Goal: Task Accomplishment & Management: Use online tool/utility

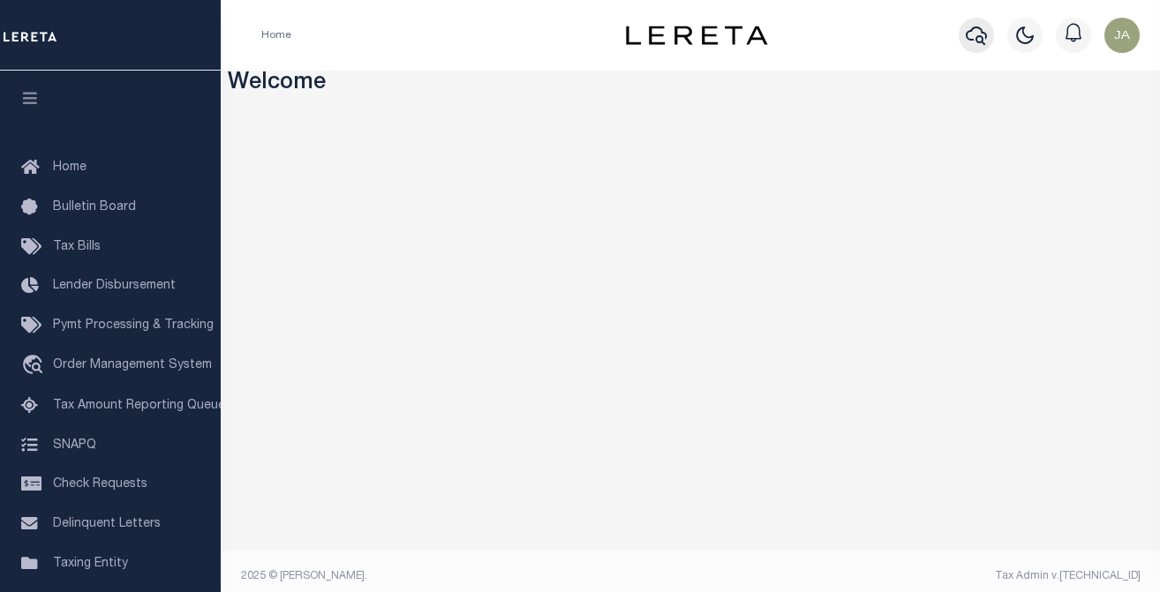
click at [975, 39] on icon "button" at bounding box center [976, 35] width 21 height 21
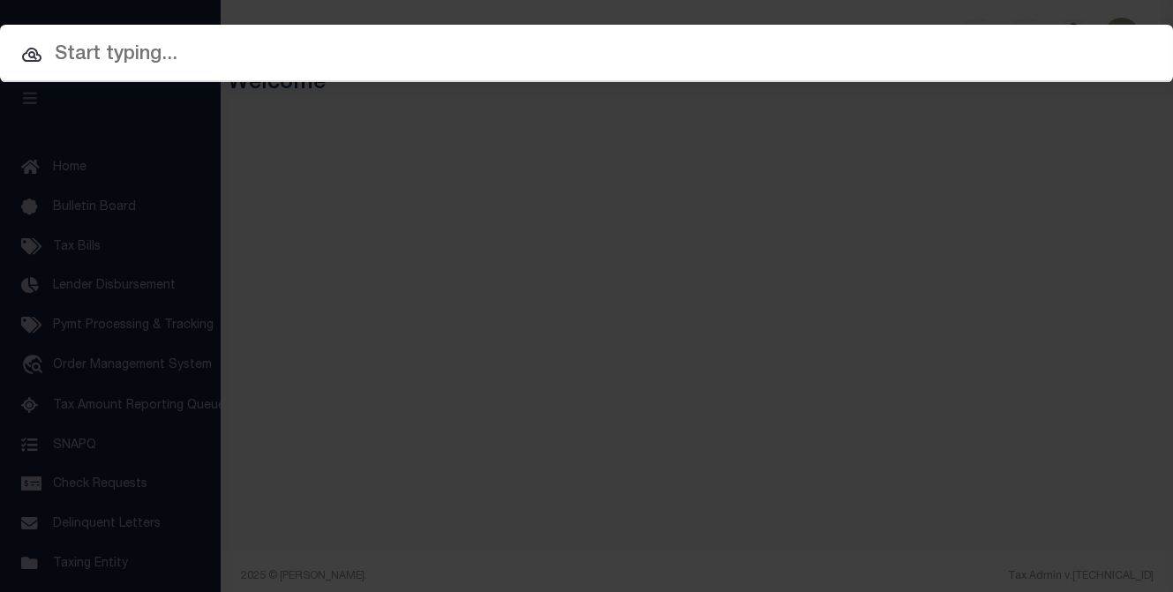
click at [880, 48] on input "text" at bounding box center [586, 55] width 1173 height 31
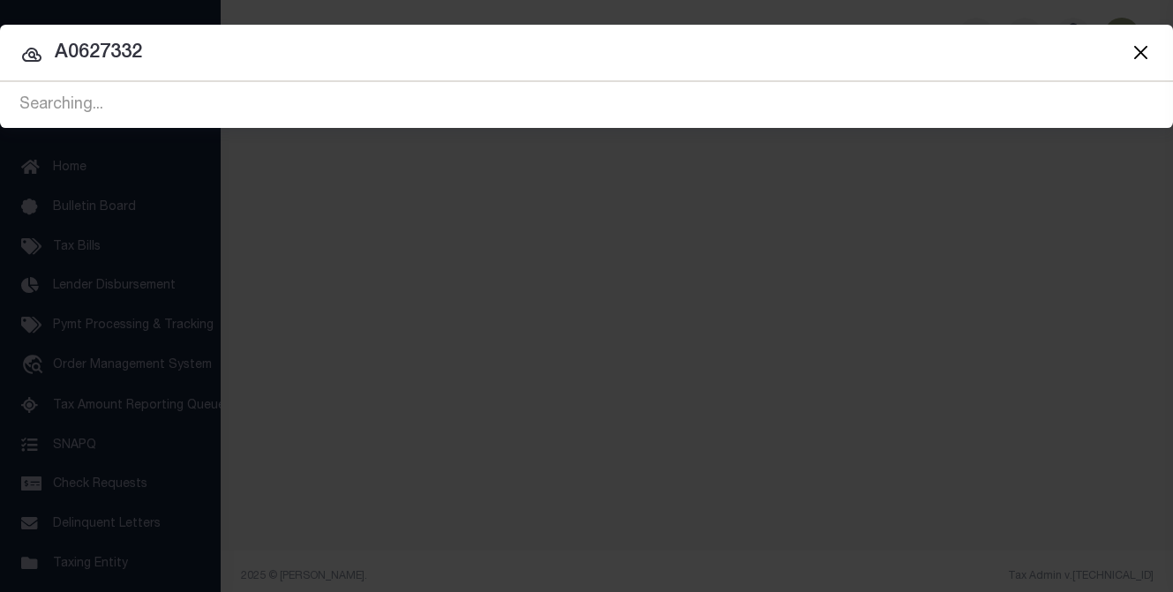
type input "A0627332"
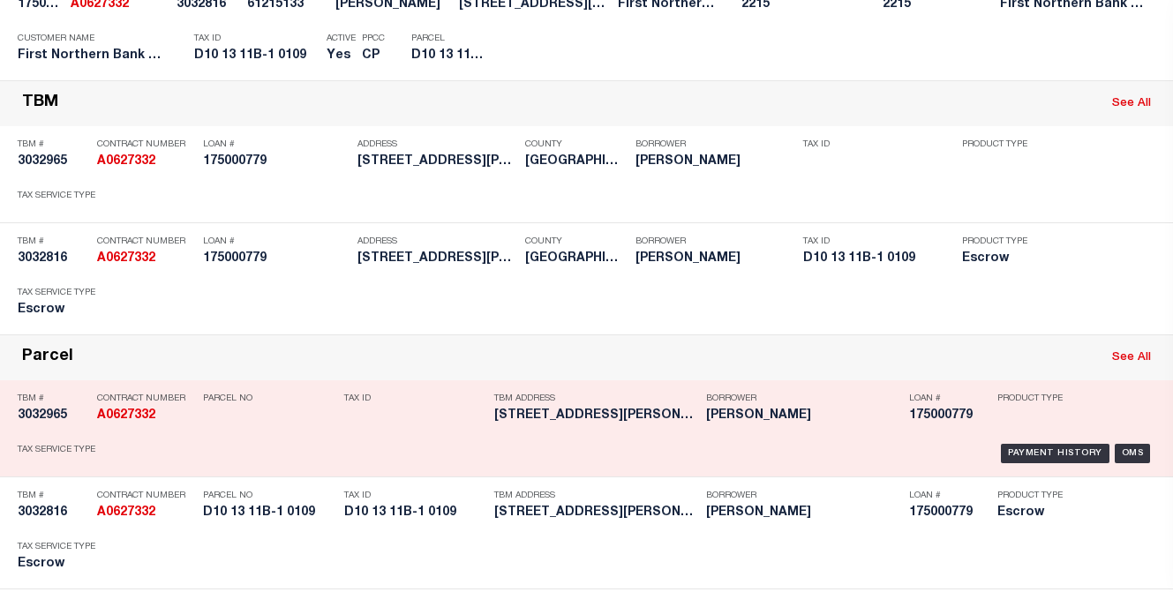
scroll to position [530, 0]
click at [1123, 451] on div "OMS" at bounding box center [1133, 452] width 36 height 19
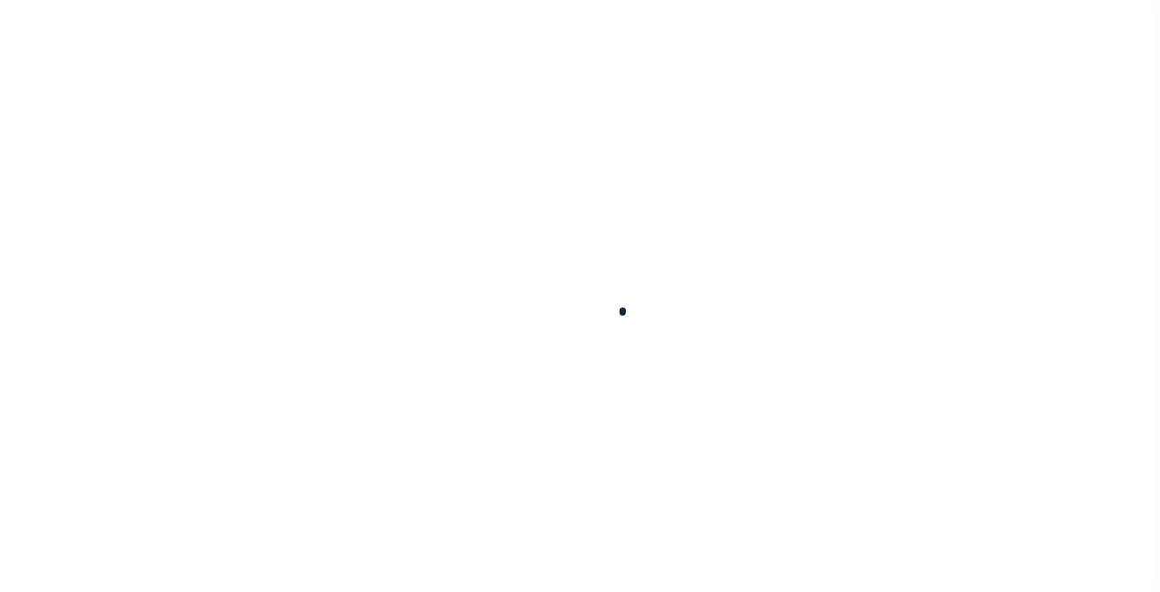
type input "175000779"
type input "[PERSON_NAME]"
select select
select select "Escrow"
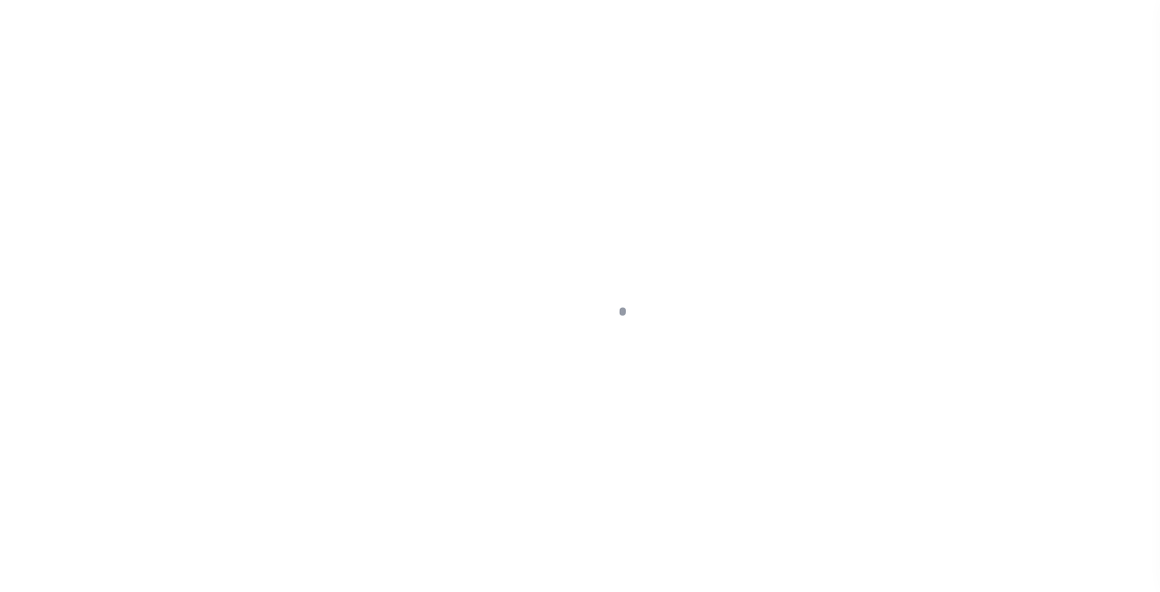
type input "[STREET_ADDRESS][PERSON_NAME]"
type input "09-D10 13 11B-1"
select select
type input "Bangor PA 18013"
type input "PA"
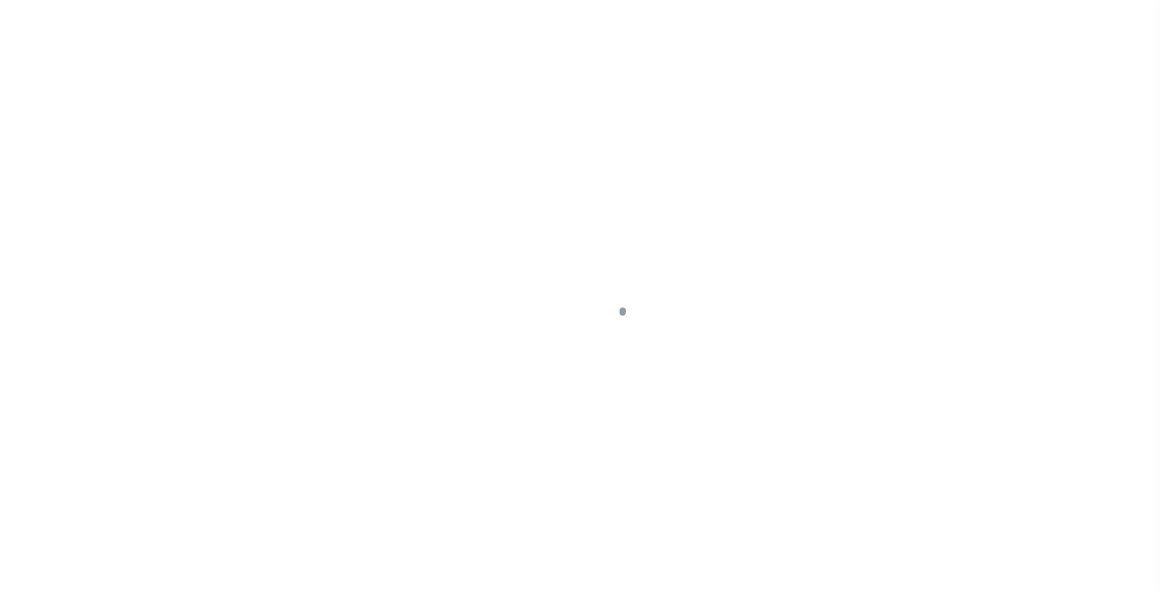
select select
type textarea "Liability subject to parcel provided"
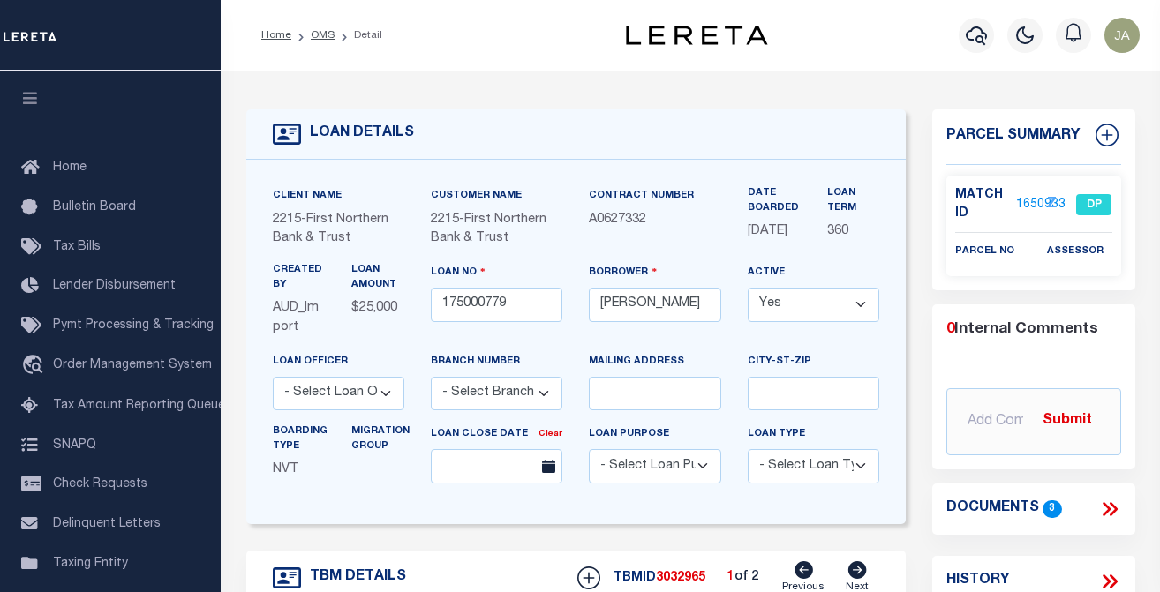
click at [1023, 201] on link "1650933" at bounding box center [1040, 205] width 49 height 19
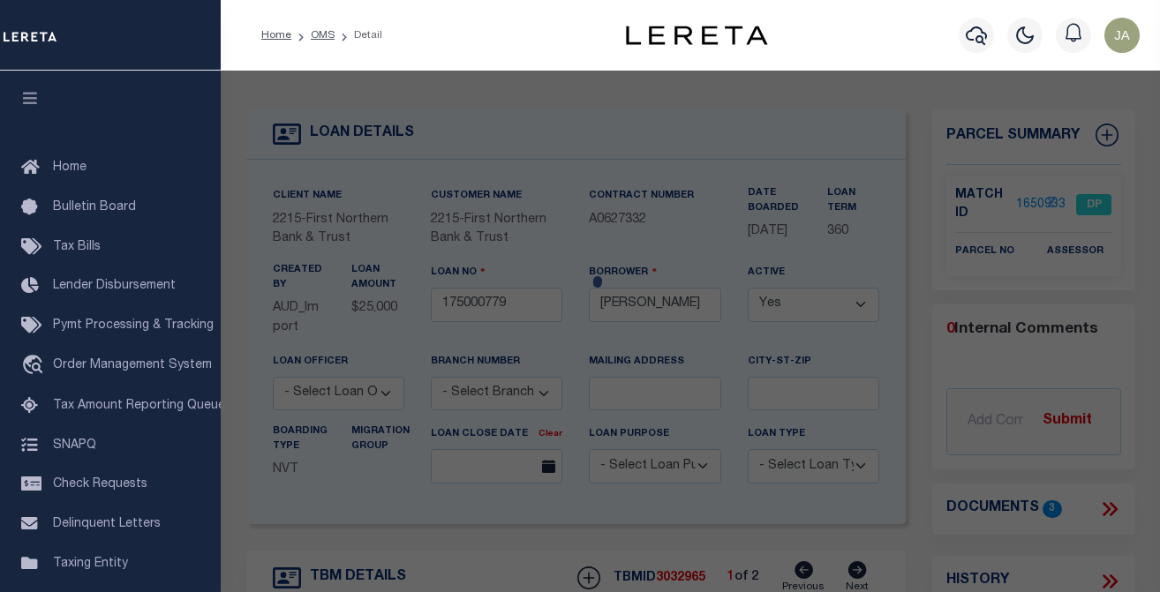
checkbox input "false"
select select "DP"
checkbox input "false"
type textarea "DUPLICATE. See TBMID 3032816."
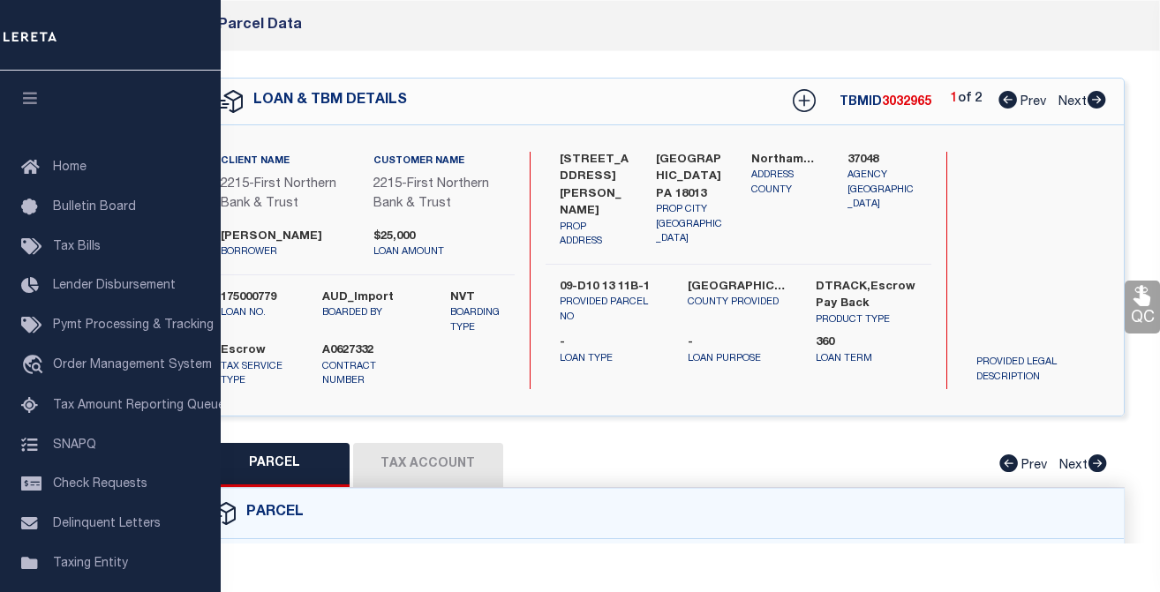
click at [457, 464] on div "PARCEL Tax Account Prev Next" at bounding box center [661, 465] width 927 height 44
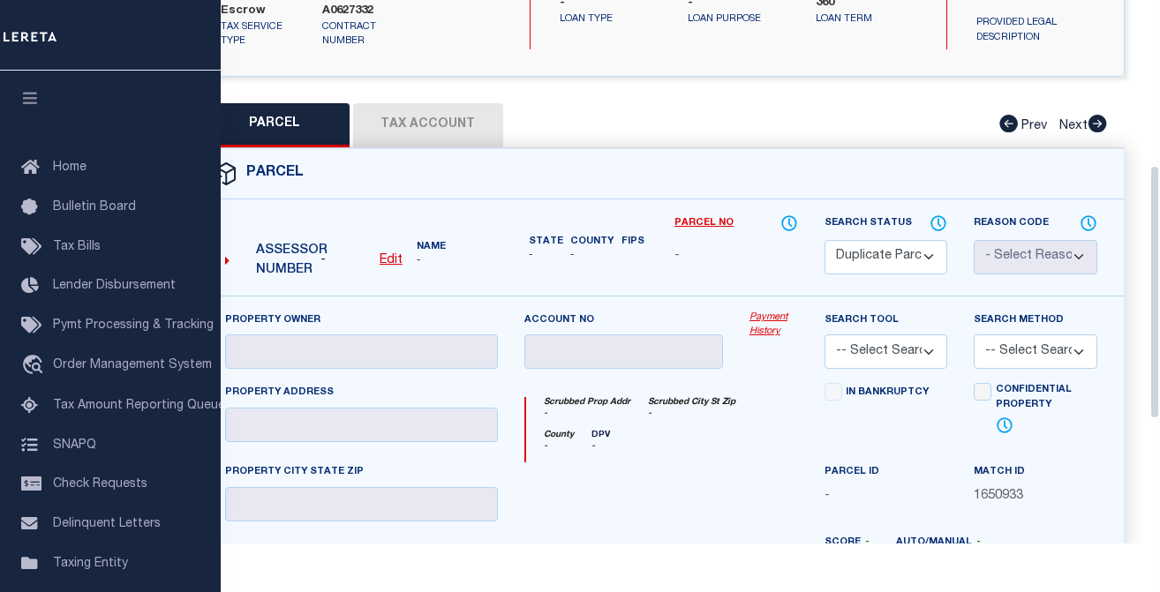
scroll to position [353, 0]
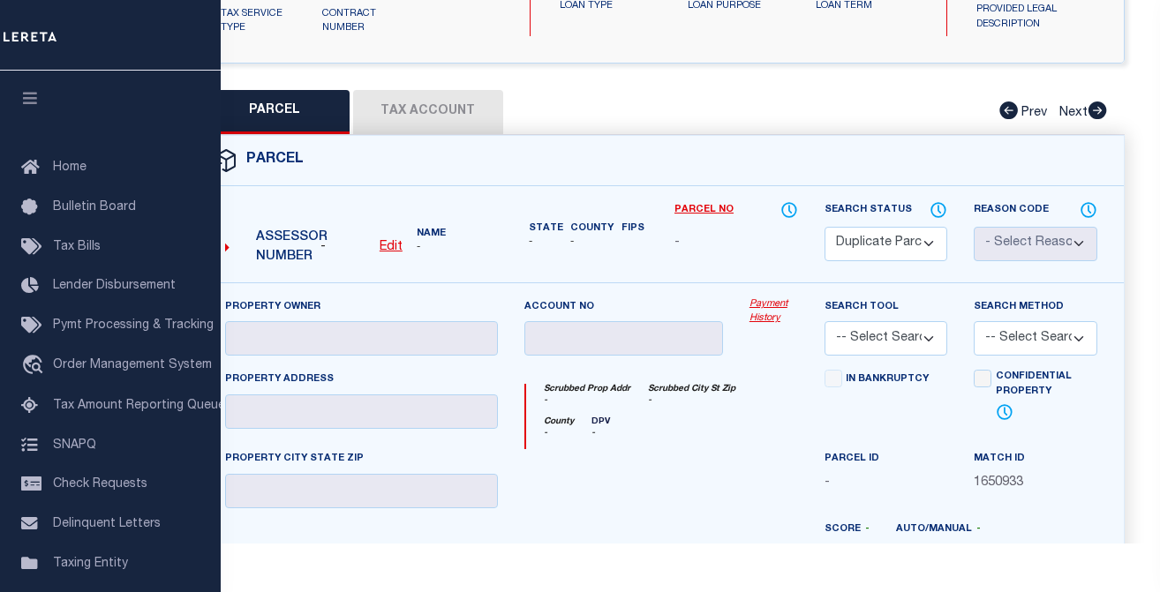
click at [424, 108] on div "PARCEL Tax Account Prev Next" at bounding box center [661, 112] width 927 height 44
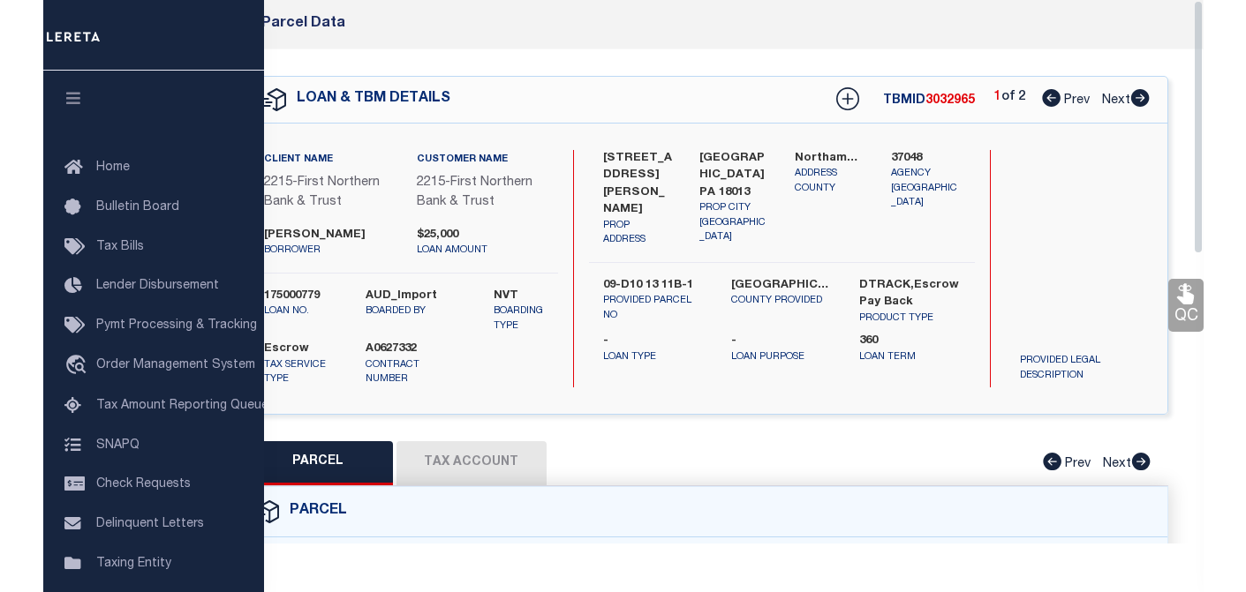
scroll to position [0, 0]
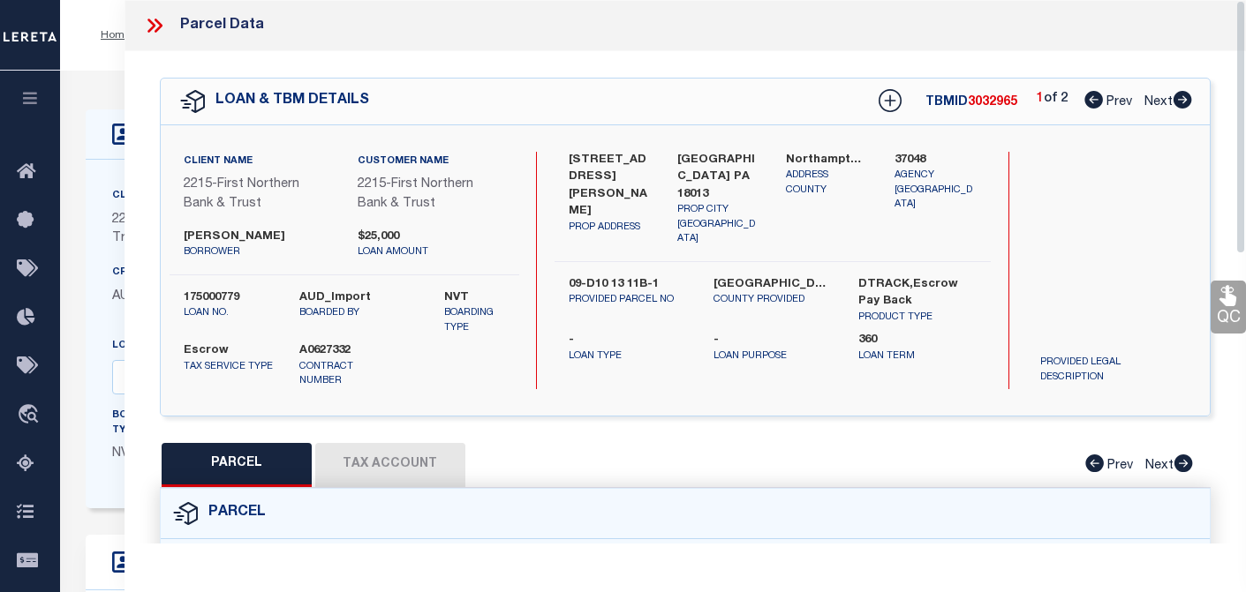
click at [151, 23] on icon at bounding box center [151, 26] width 8 height 14
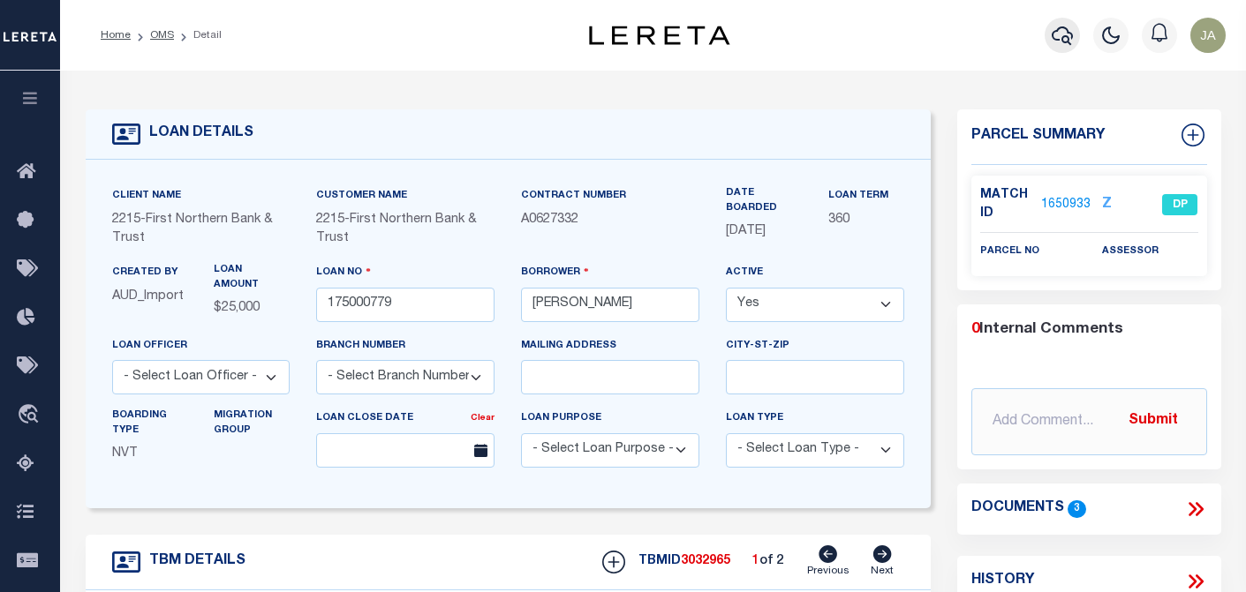
click at [1058, 33] on icon "button" at bounding box center [1062, 35] width 21 height 19
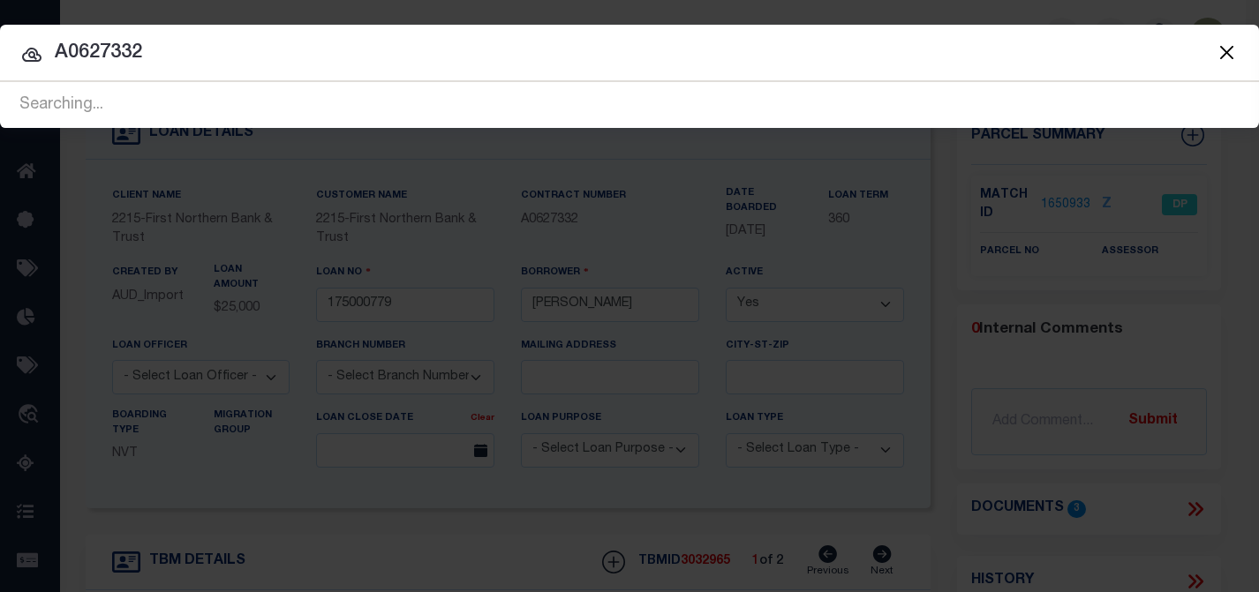
type input "A0627332"
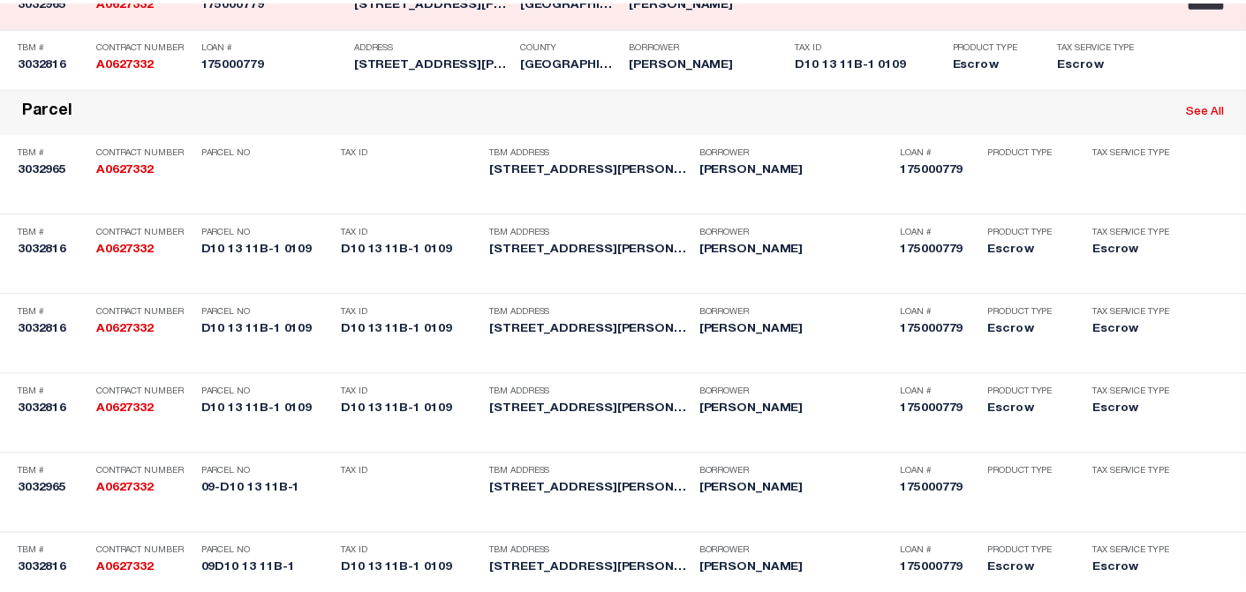
scroll to position [706, 0]
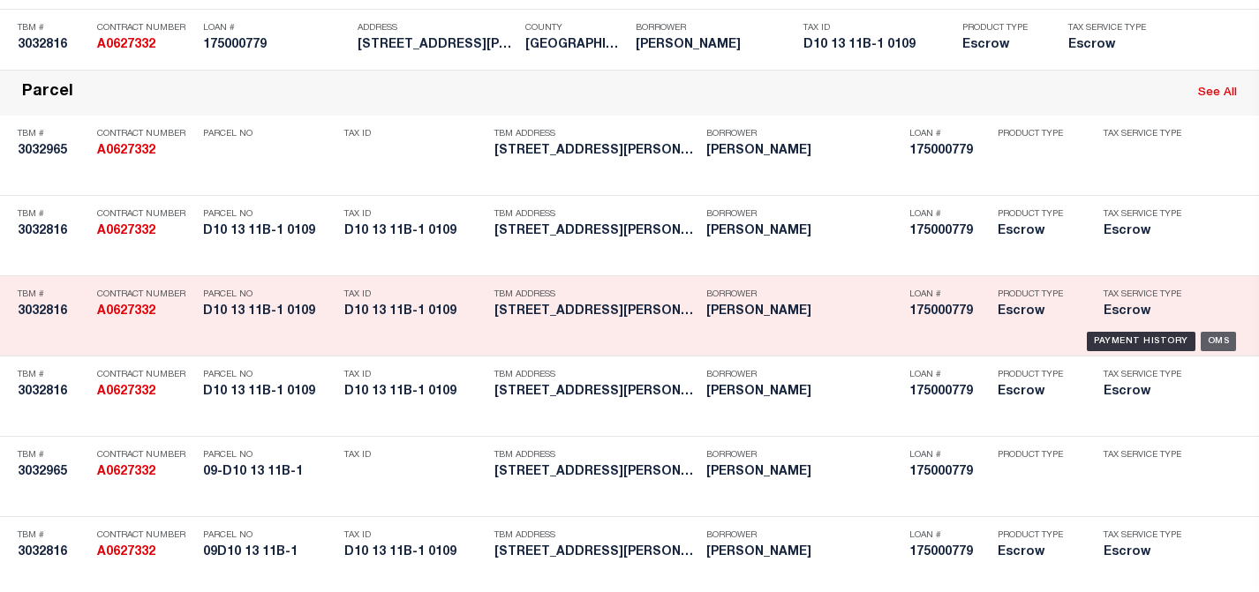
click at [1159, 337] on div "OMS" at bounding box center [1219, 341] width 36 height 19
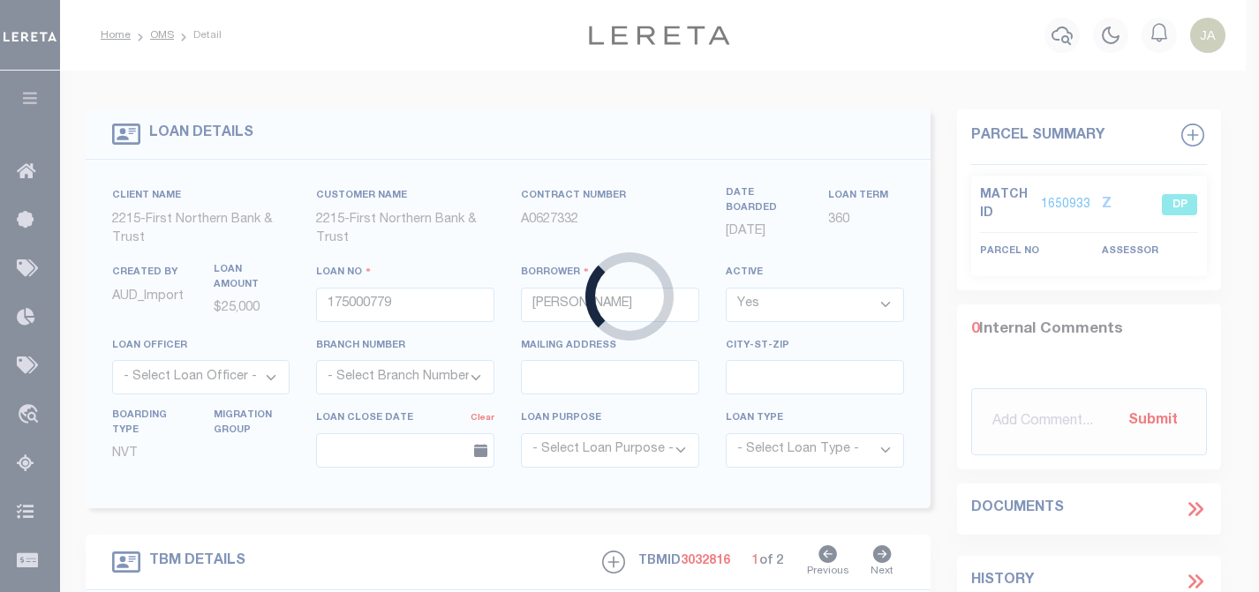
type input "09D10 13 11B-1"
select select
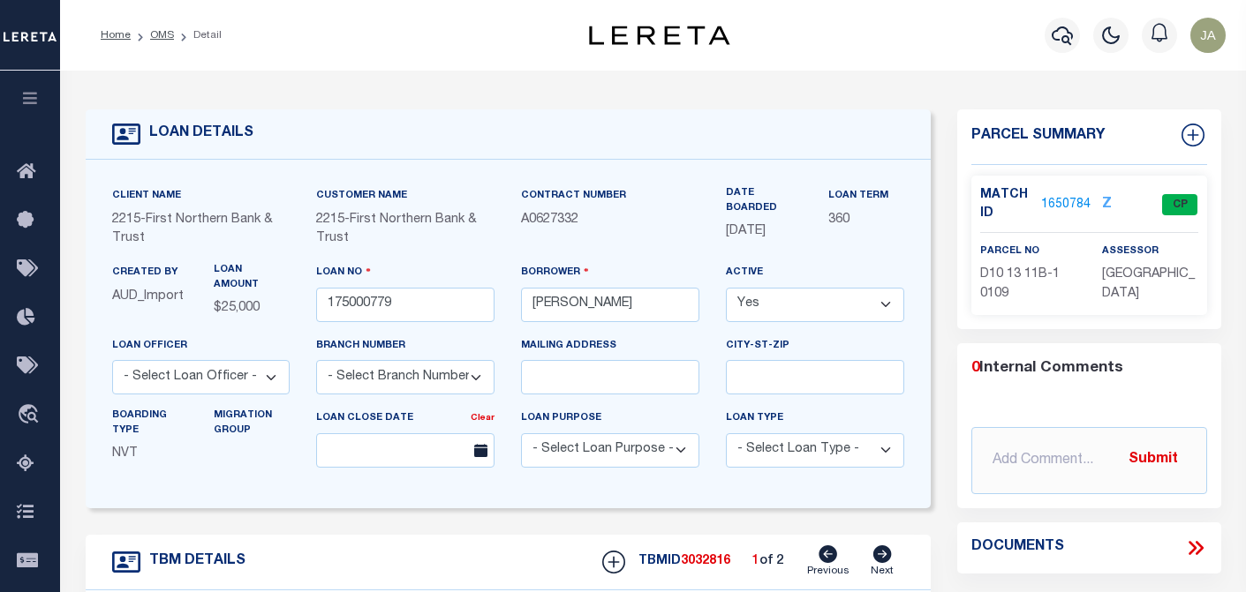
click at [1042, 199] on link "1650784" at bounding box center [1065, 205] width 49 height 19
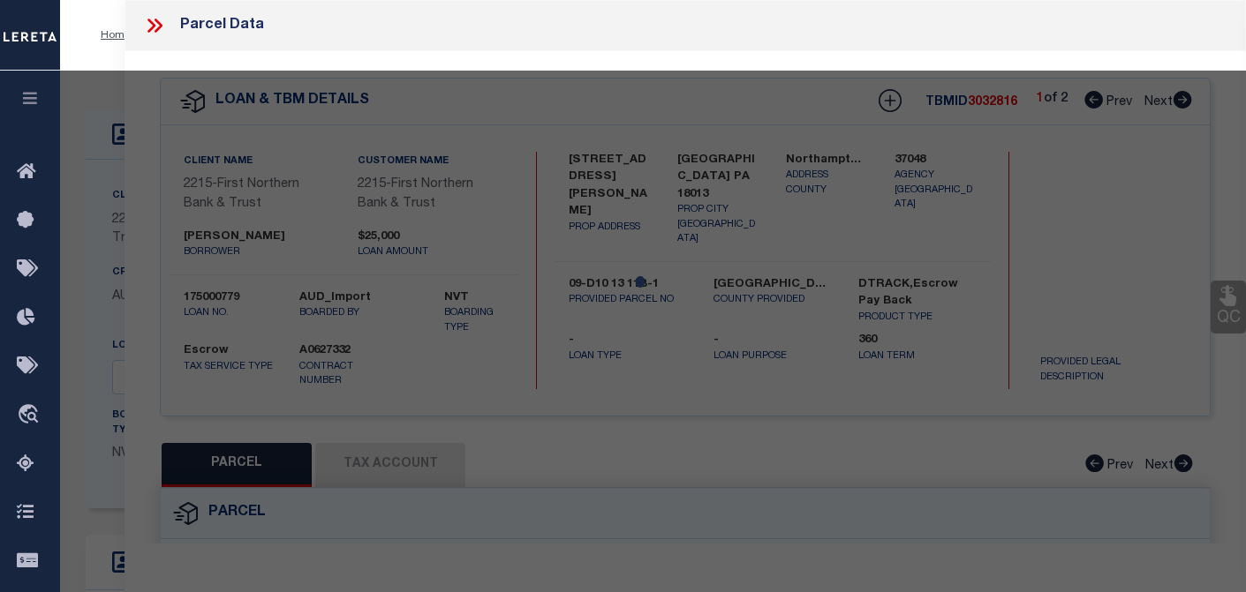
select select "AS"
checkbox input "false"
select select "CP"
type input "MILLER BRIAN,"
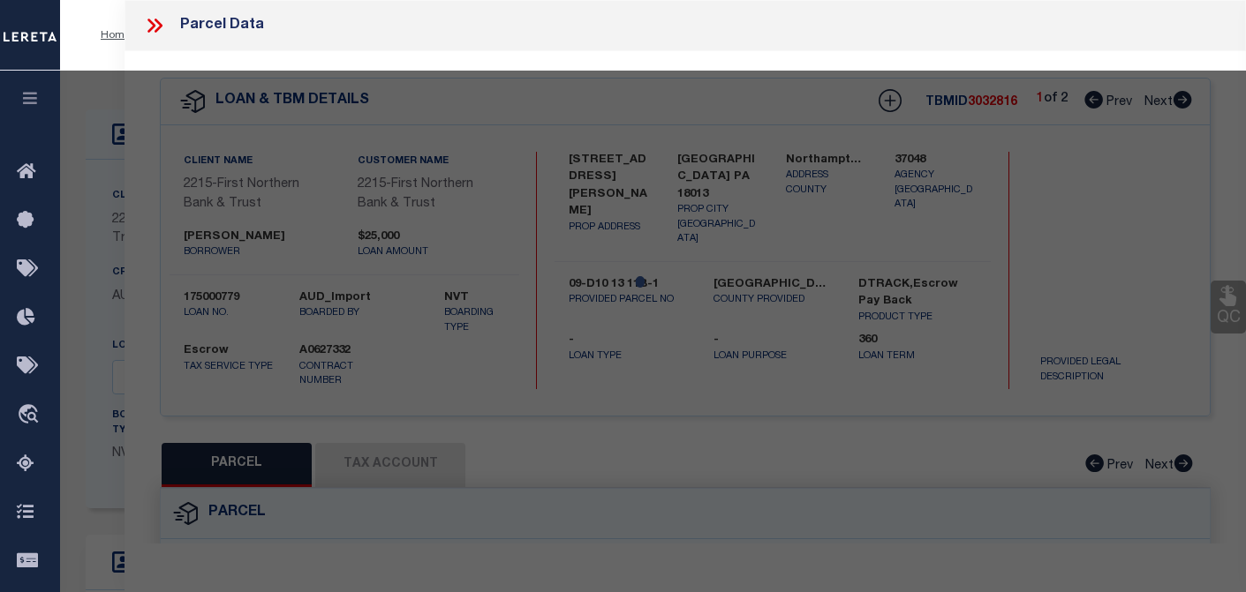
select select
type input "14 WERNER ST"
checkbox input "false"
type input "PA"
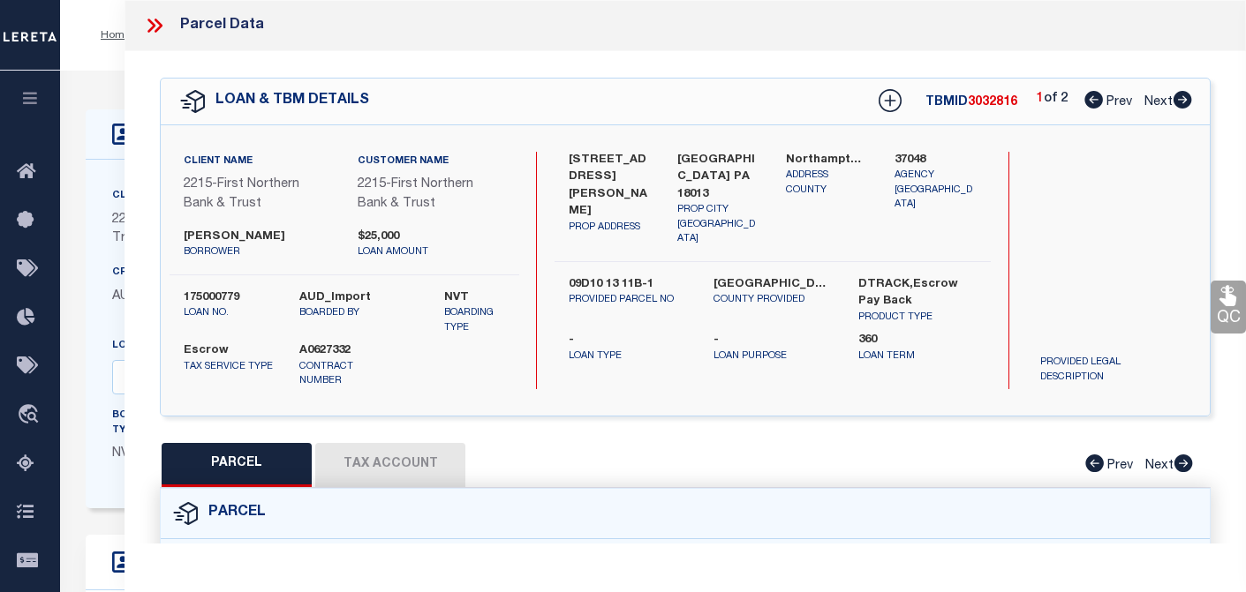
click at [398, 466] on button "Tax Account" at bounding box center [390, 465] width 150 height 44
select select "100"
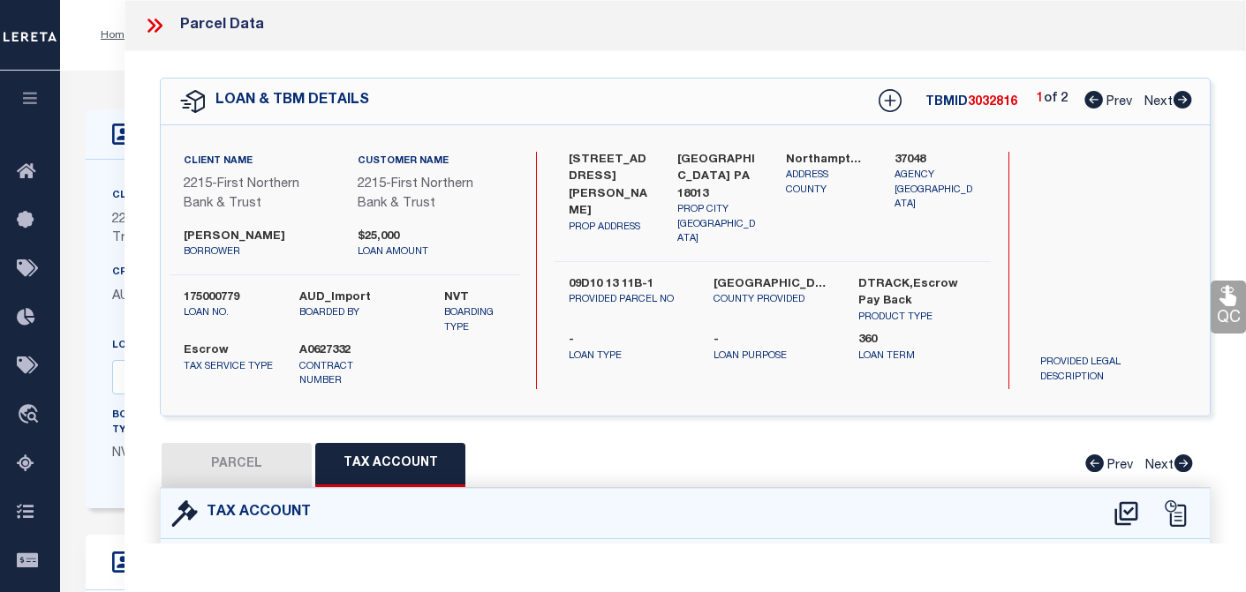
select select "100"
click at [155, 25] on icon at bounding box center [154, 25] width 23 height 23
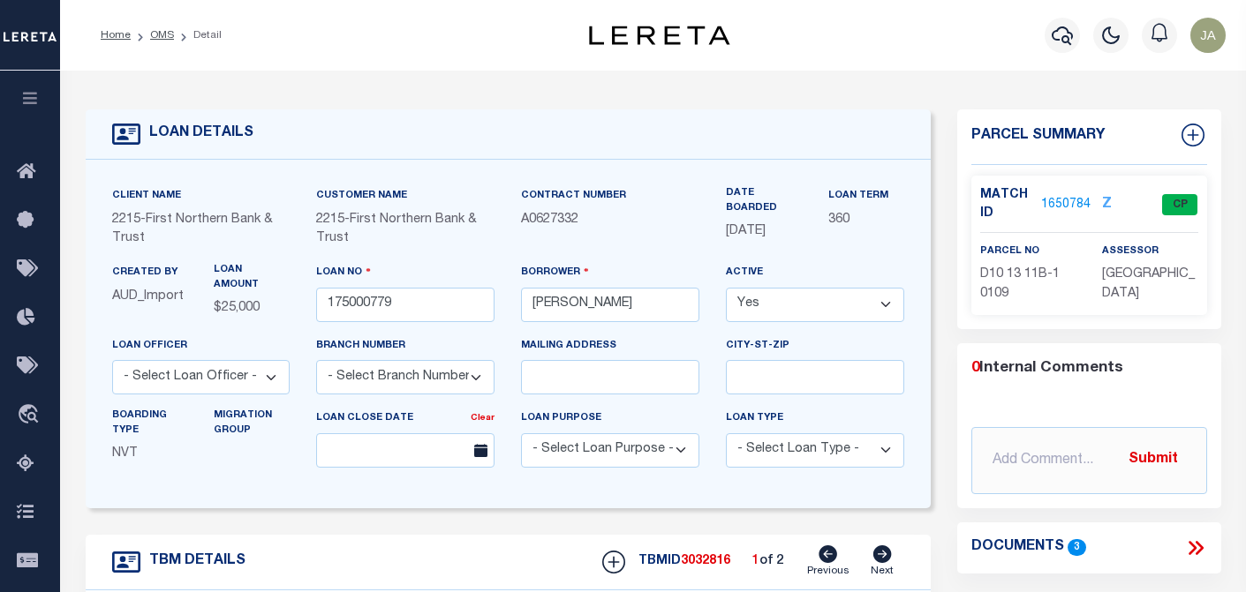
click at [886, 56] on div "Profile Sign out" at bounding box center [994, 35] width 478 height 62
